Goal: Information Seeking & Learning: Understand process/instructions

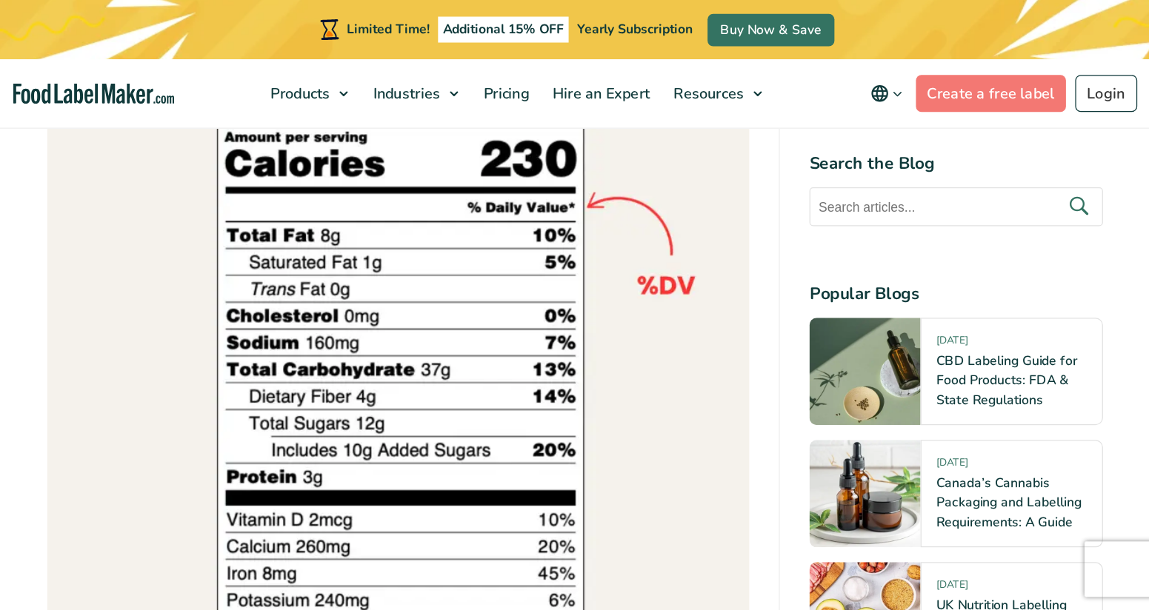
scroll to position [2666, 0]
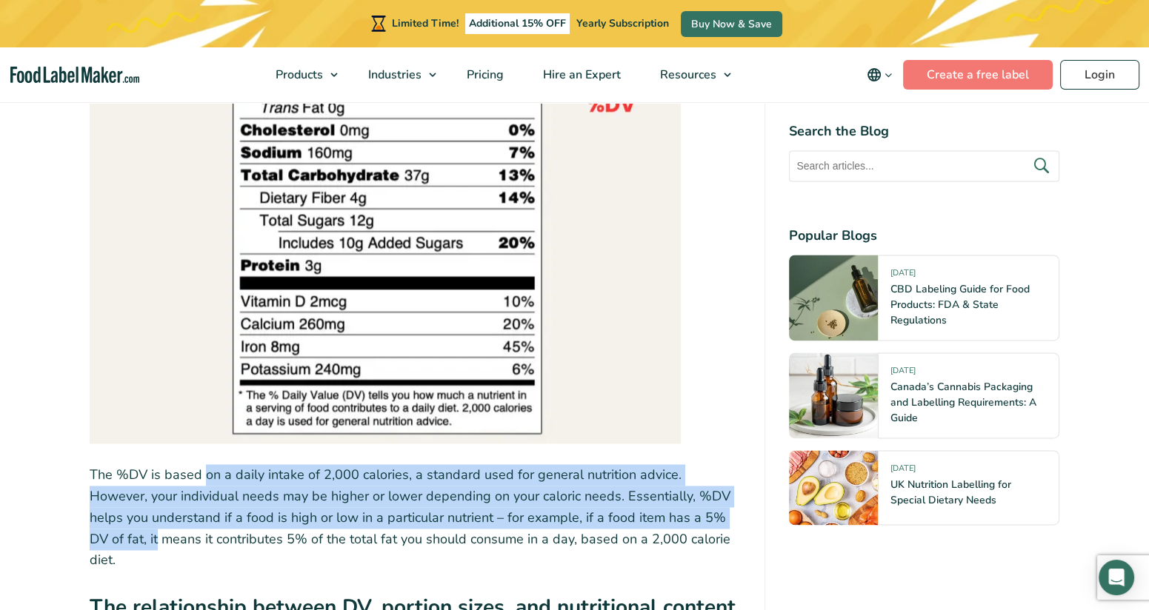
drag, startPoint x: 201, startPoint y: 442, endPoint x: 727, endPoint y: 496, distance: 528.6
click at [727, 487] on p "The %DV is based on a daily intake of 2,000 calories, a standard used for gener…" at bounding box center [416, 517] width 652 height 107
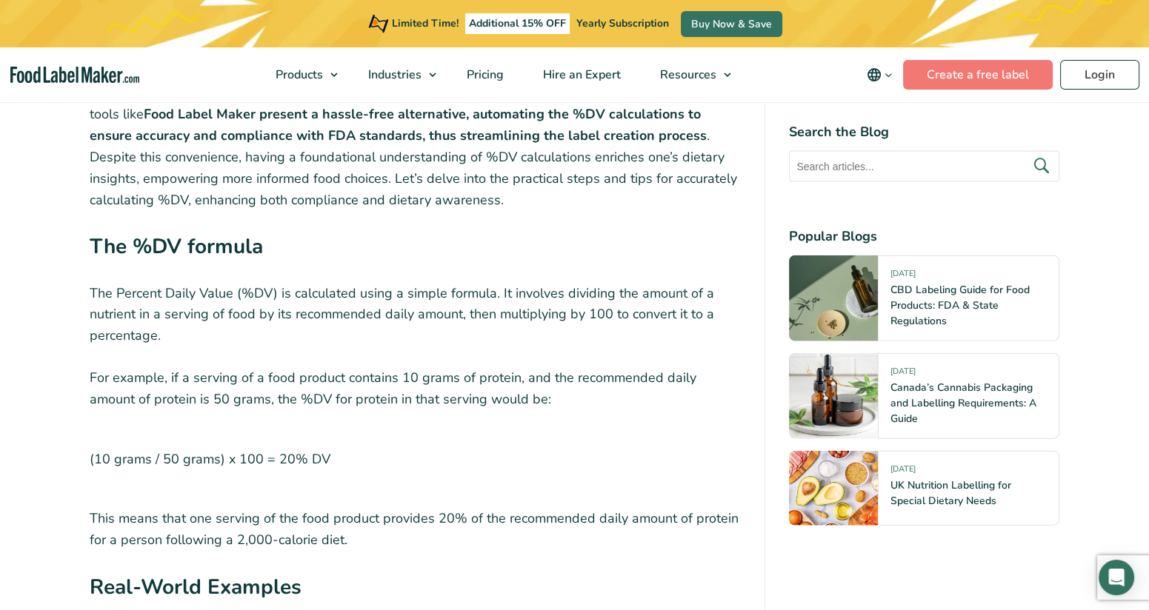
scroll to position [4055, 0]
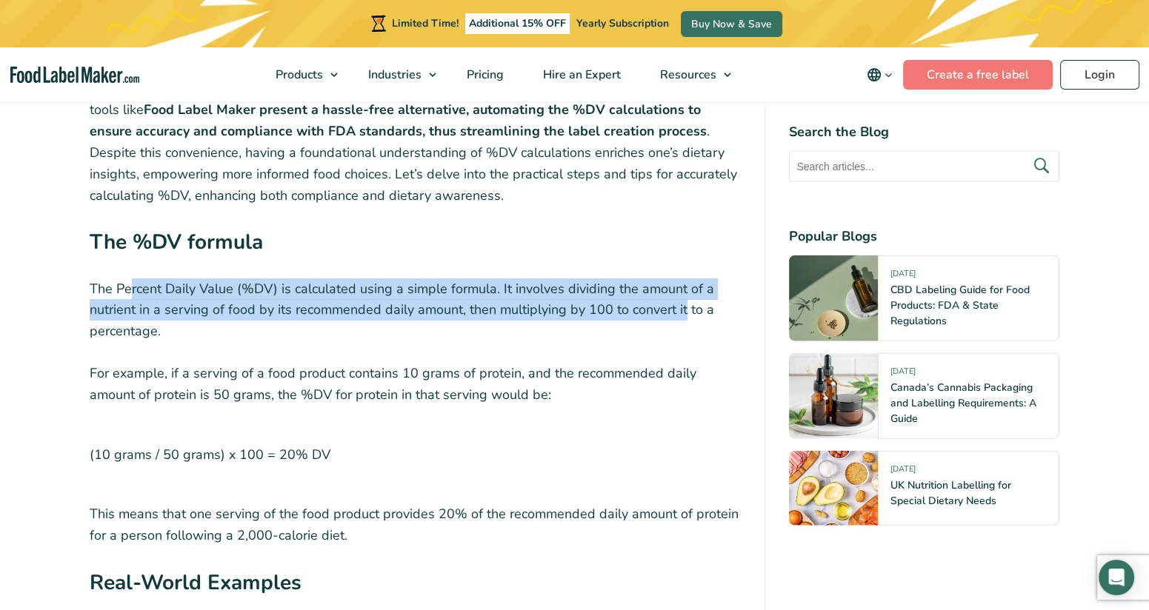
drag, startPoint x: 133, startPoint y: 233, endPoint x: 685, endPoint y: 261, distance: 553.3
click at [685, 278] on p "The Percent Daily Value (%DV) is calculated using a simple formula. It involves…" at bounding box center [416, 310] width 652 height 64
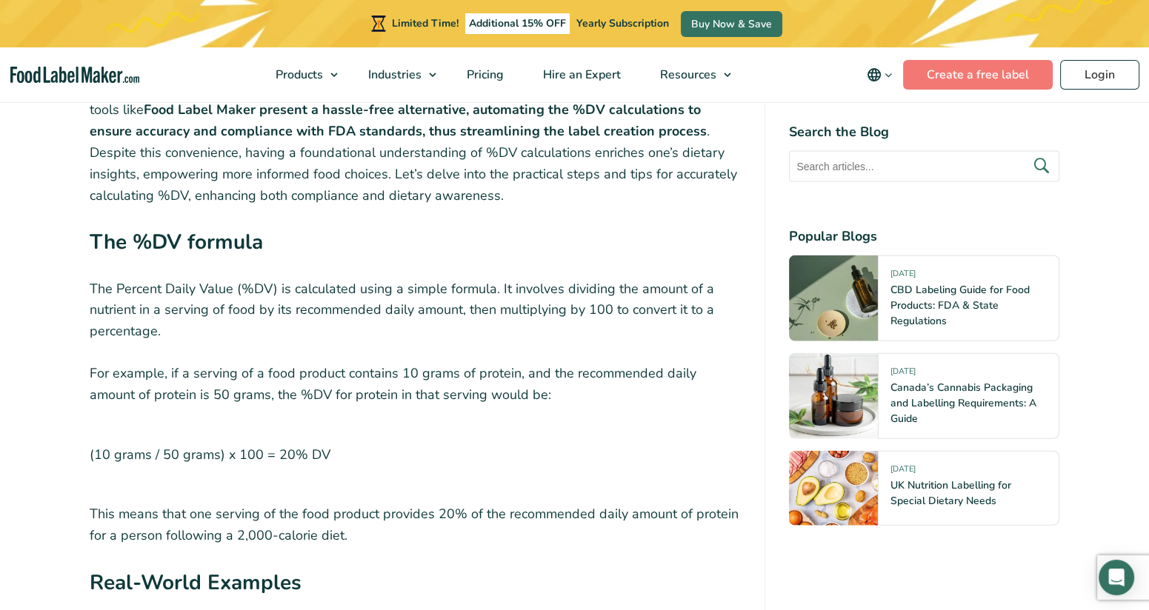
drag, startPoint x: 685, startPoint y: 261, endPoint x: 626, endPoint y: 292, distance: 66.6
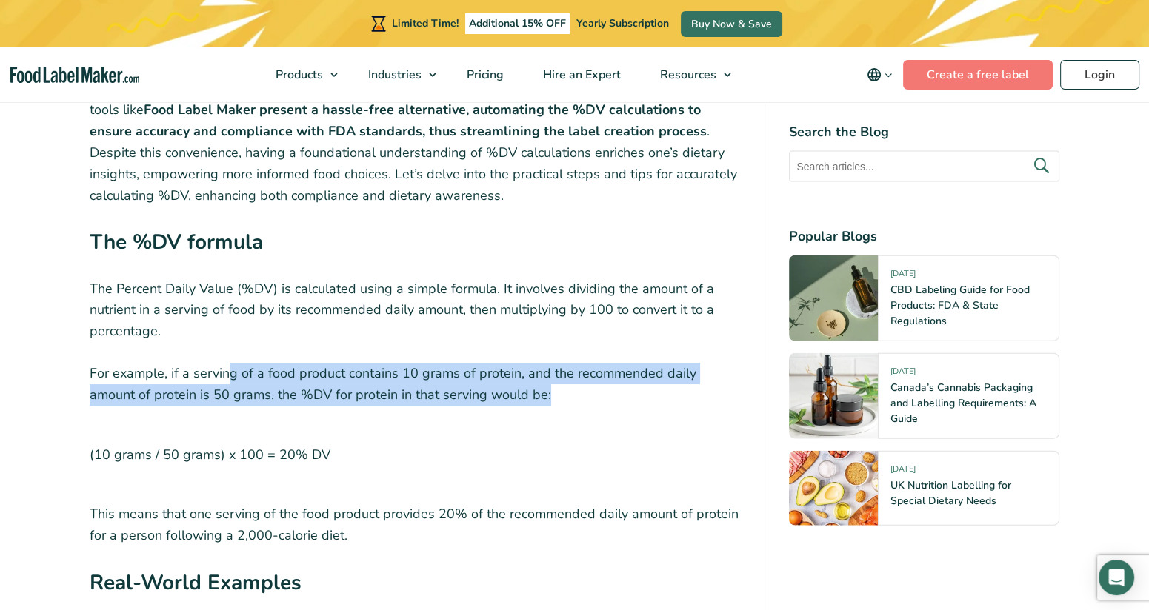
drag, startPoint x: 231, startPoint y: 318, endPoint x: 700, endPoint y: 333, distance: 469.1
click at [700, 363] on p "For example, if a serving of a food product contains 10 grams of protein, and t…" at bounding box center [416, 384] width 652 height 43
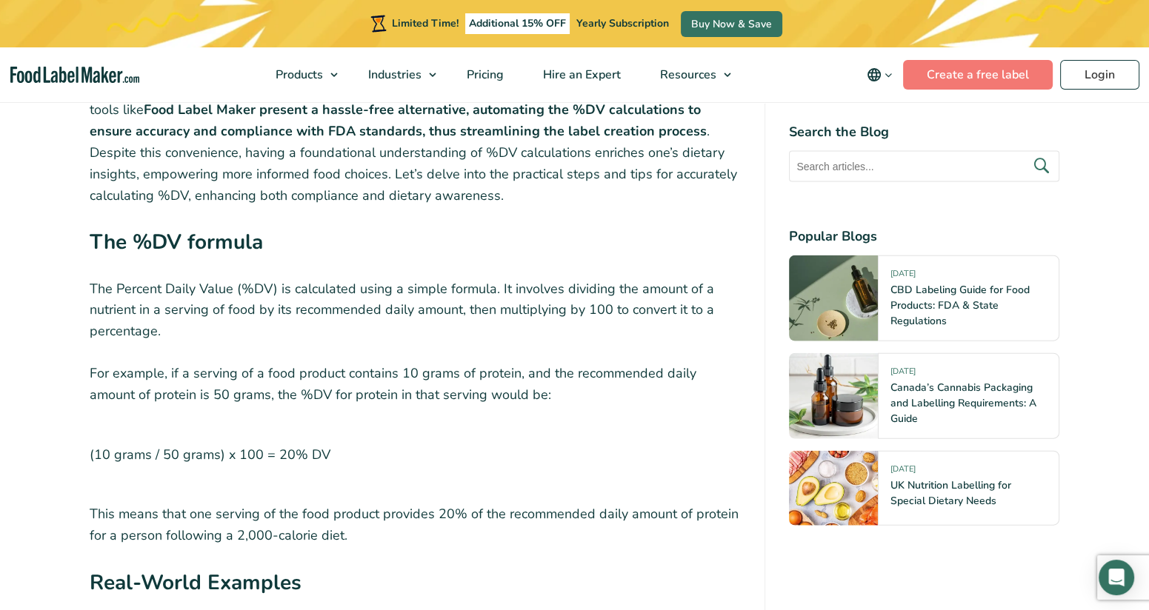
drag, startPoint x: 700, startPoint y: 333, endPoint x: 621, endPoint y: 381, distance: 92.7
click at [621, 427] on p "(10 grams / 50 grams) x 100 = 20% DV" at bounding box center [416, 455] width 652 height 57
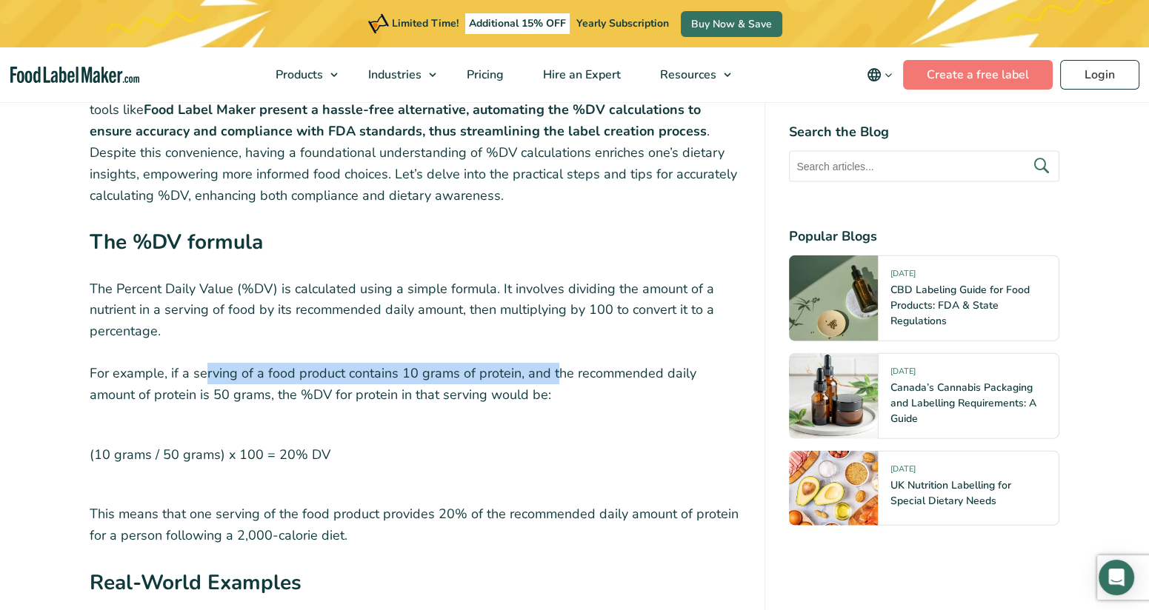
drag, startPoint x: 206, startPoint y: 318, endPoint x: 551, endPoint y: 330, distance: 345.4
click at [551, 363] on p "For example, if a serving of a food product contains 10 grams of protein, and t…" at bounding box center [416, 384] width 652 height 43
